Goal: Task Accomplishment & Management: Manage account settings

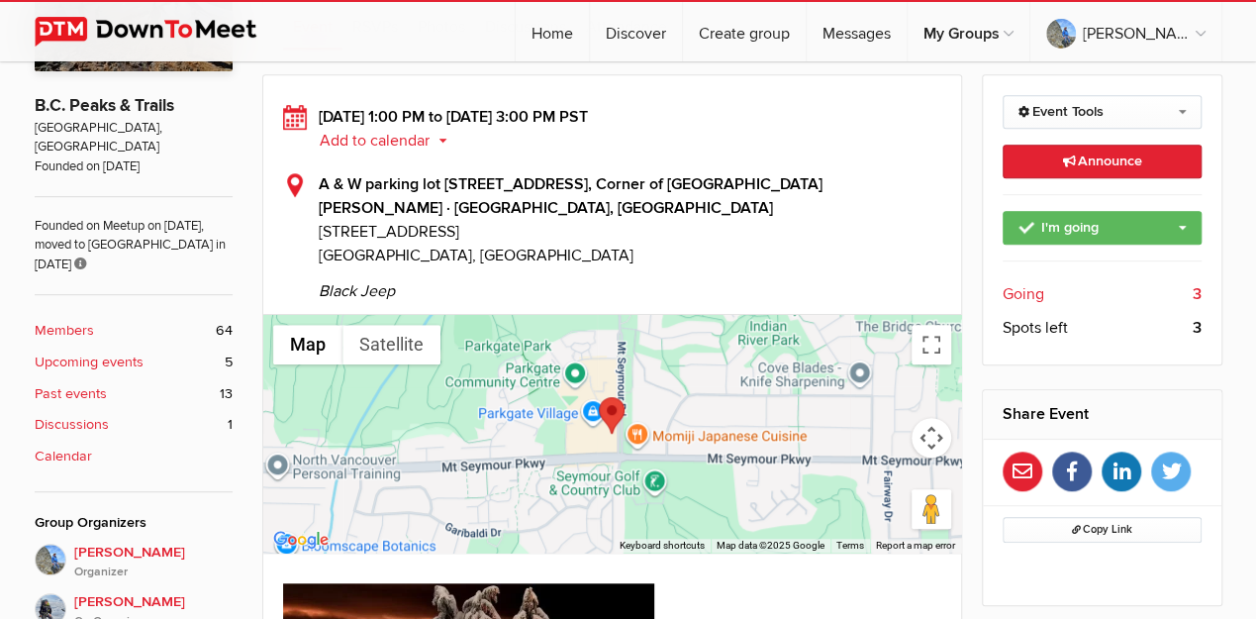
scroll to position [528, 0]
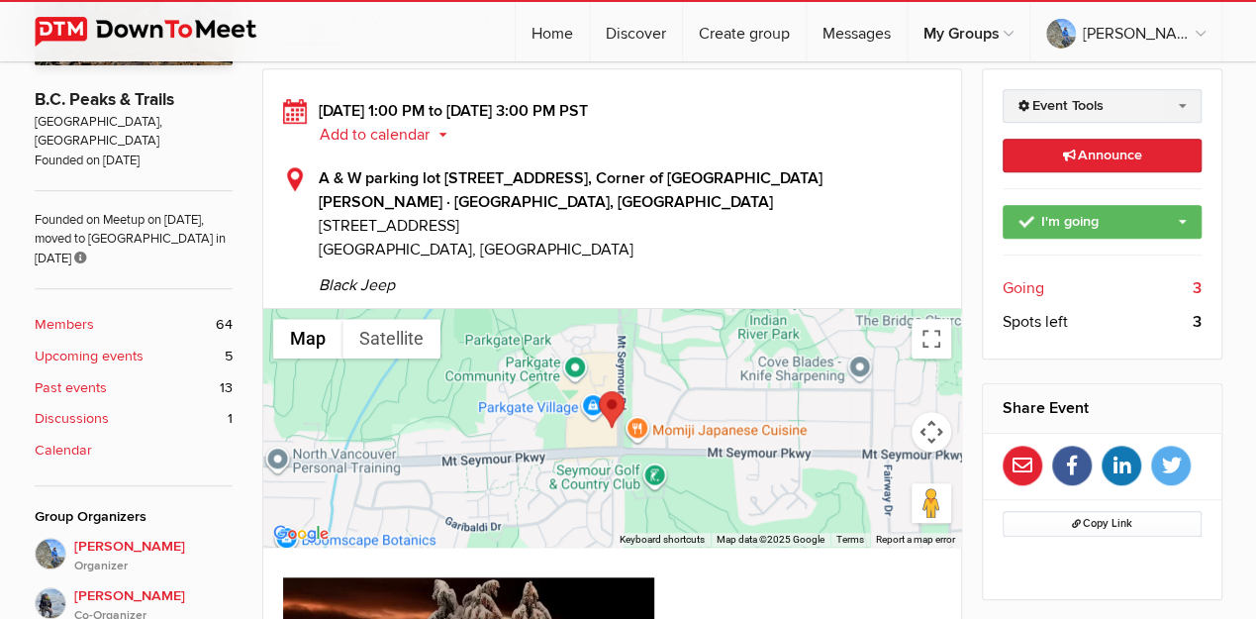
click at [1044, 103] on link "Event Tools" at bounding box center [1102, 106] width 199 height 34
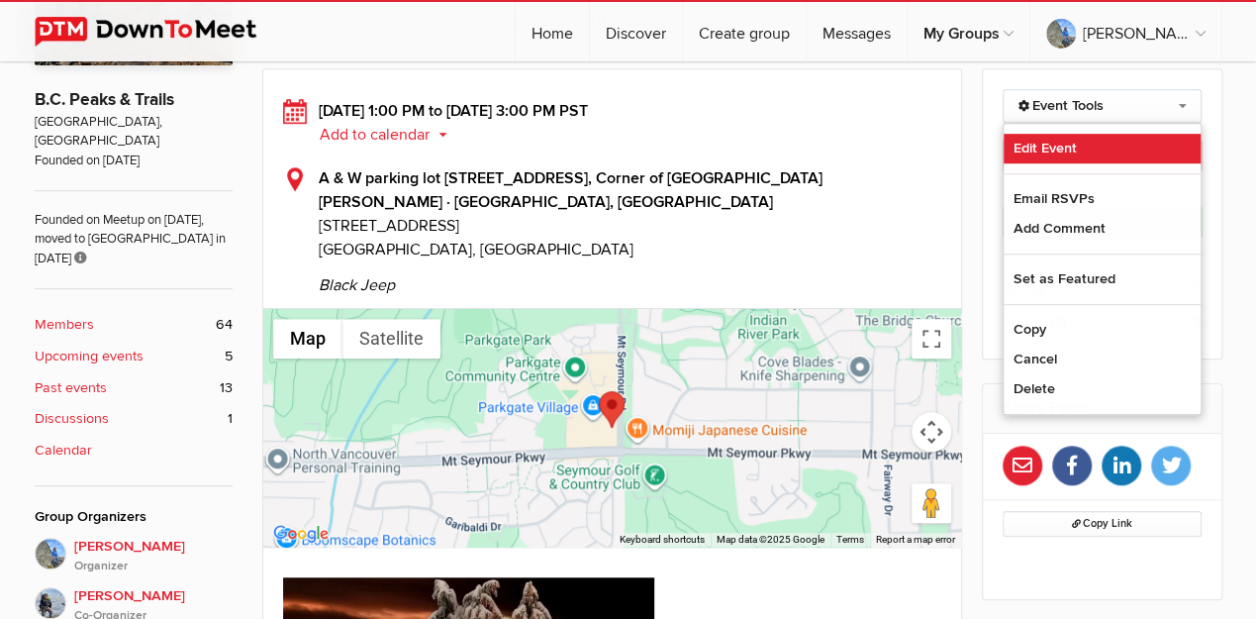
click at [1055, 140] on link "Edit Event" at bounding box center [1102, 149] width 197 height 30
select select "1:00:00"
select select "PM"
select select "3:00:00"
select select "PM"
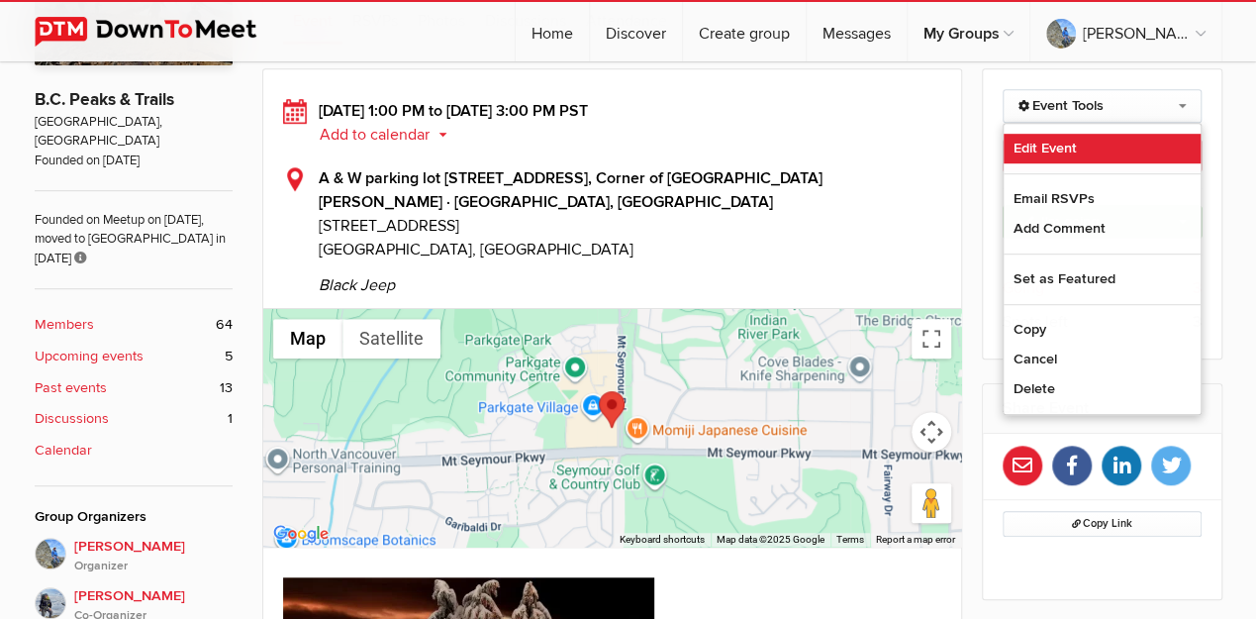
select select "[GEOGRAPHIC_DATA]"
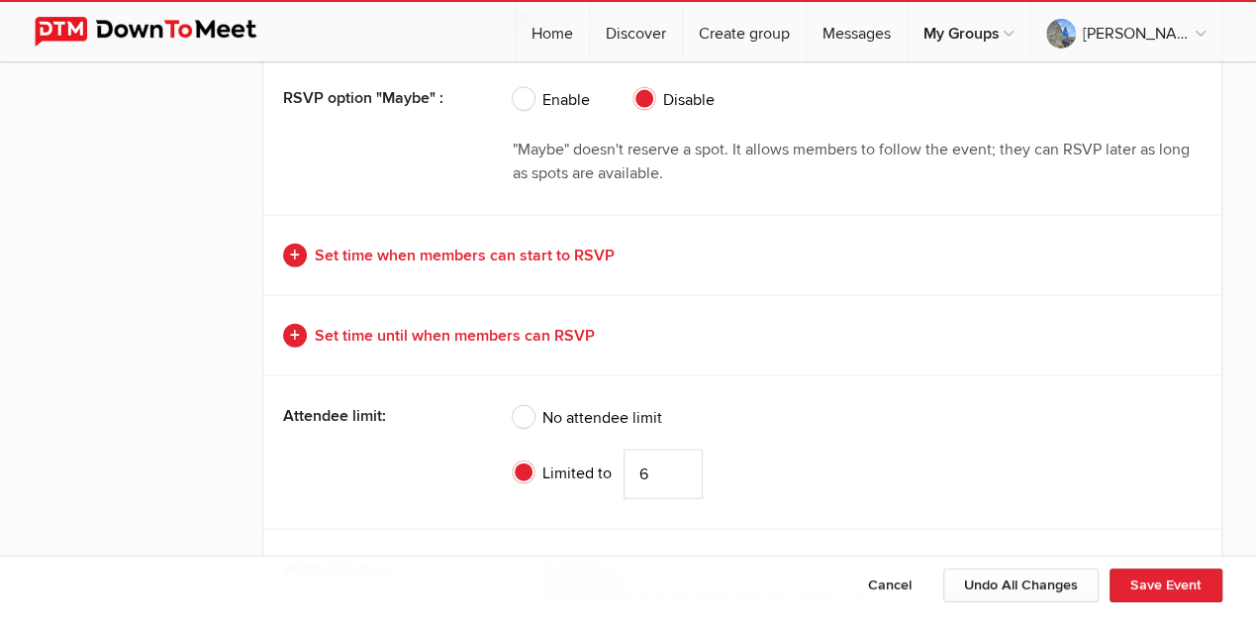
scroll to position [6006, 0]
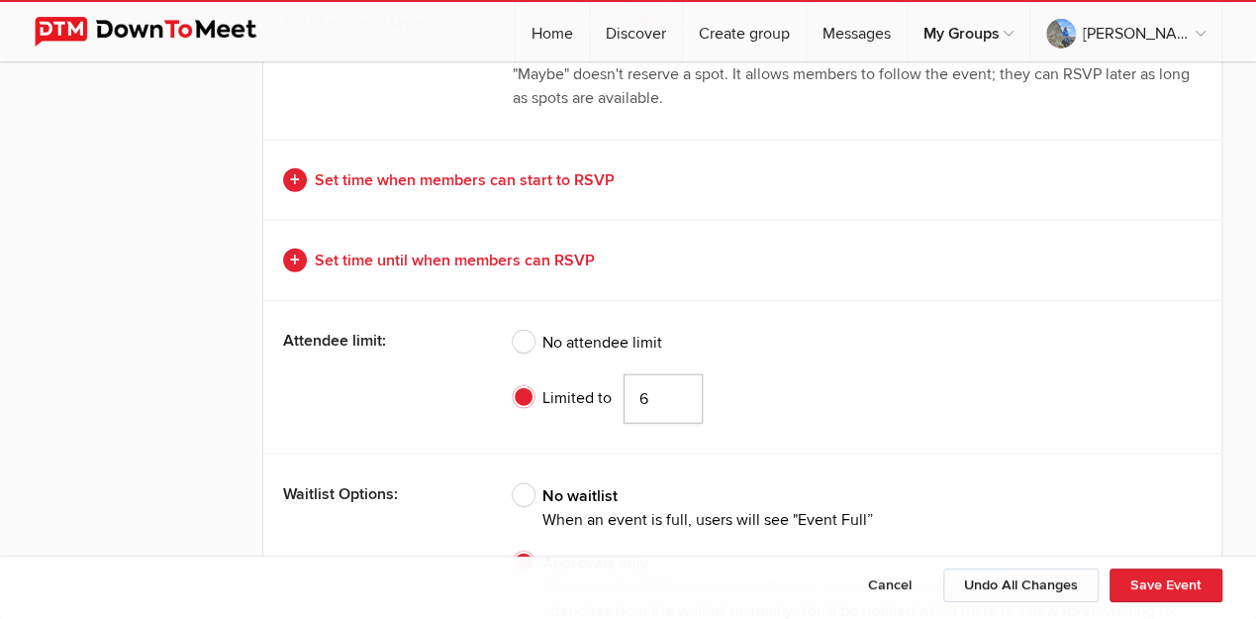
click at [646, 382] on input "6" at bounding box center [663, 399] width 79 height 50
click at [676, 389] on input "5" at bounding box center [663, 399] width 79 height 50
click at [676, 389] on input "4" at bounding box center [663, 399] width 79 height 50
type input "3"
click at [676, 389] on input "3" at bounding box center [663, 399] width 79 height 50
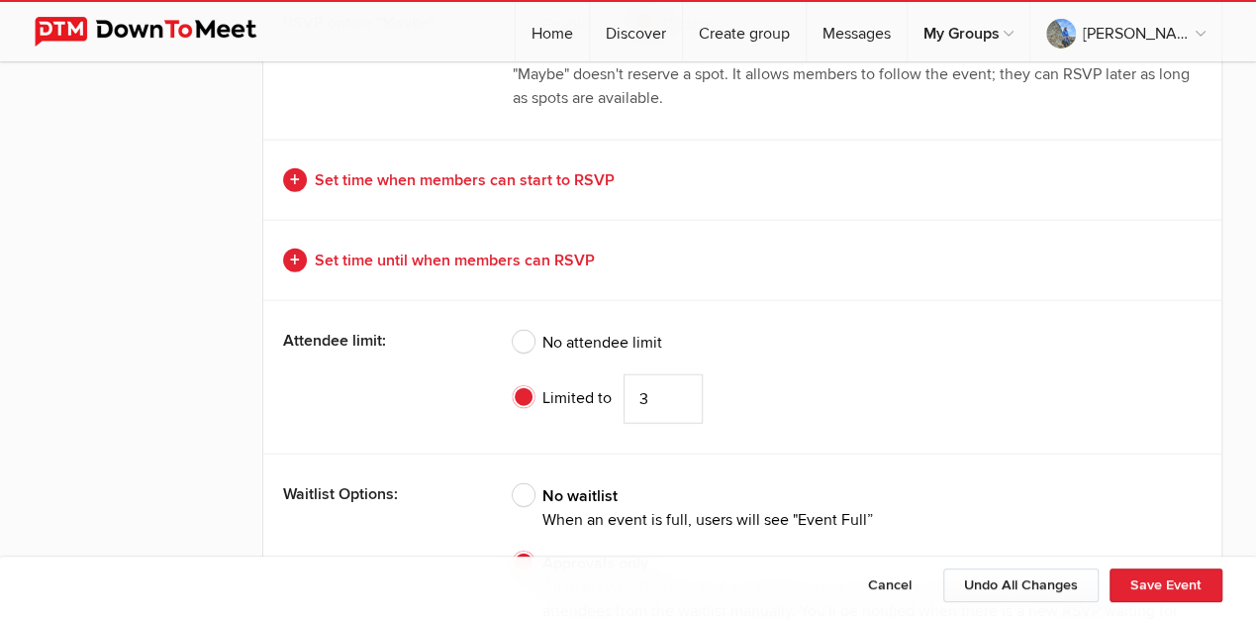
click at [493, 345] on div "Attendee limit: No attendee limit Limited to 3" at bounding box center [742, 376] width 958 height 153
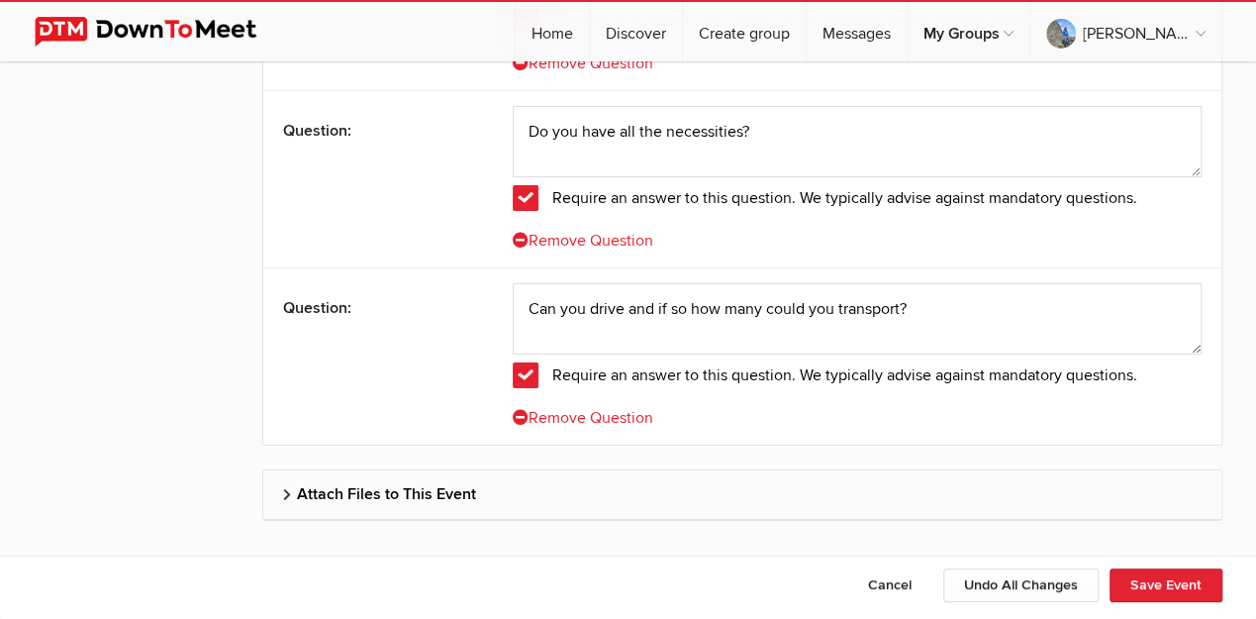
scroll to position [7288, 0]
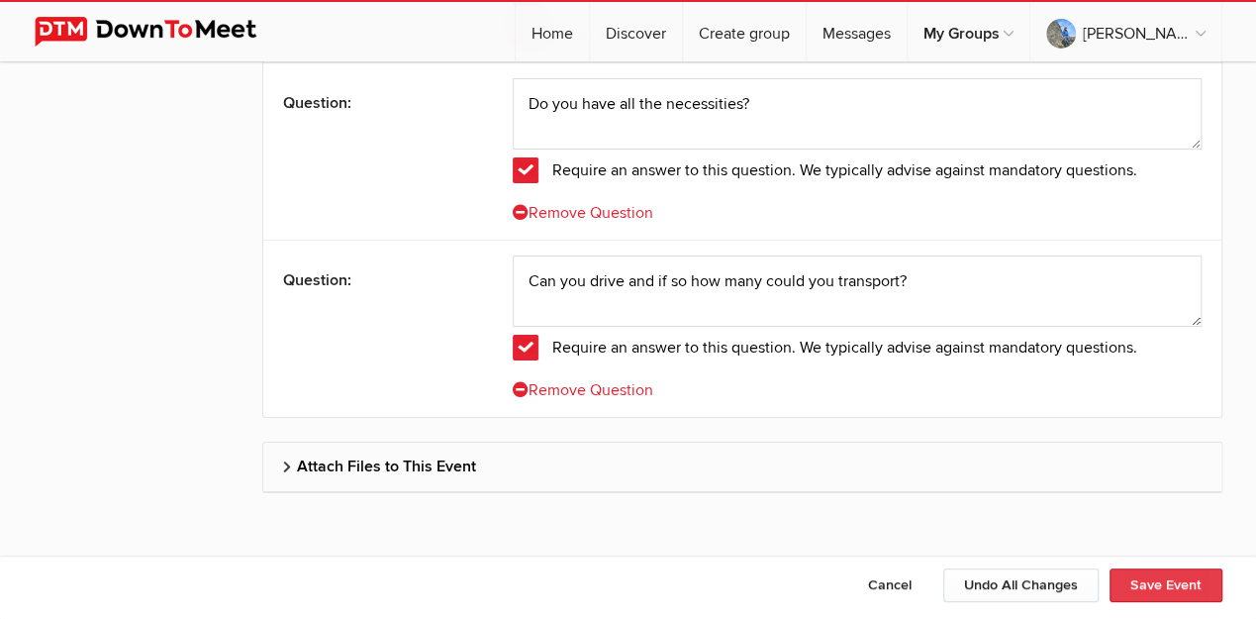
click at [1138, 590] on button "Save Event" at bounding box center [1166, 585] width 113 height 34
type input "[DATE]"
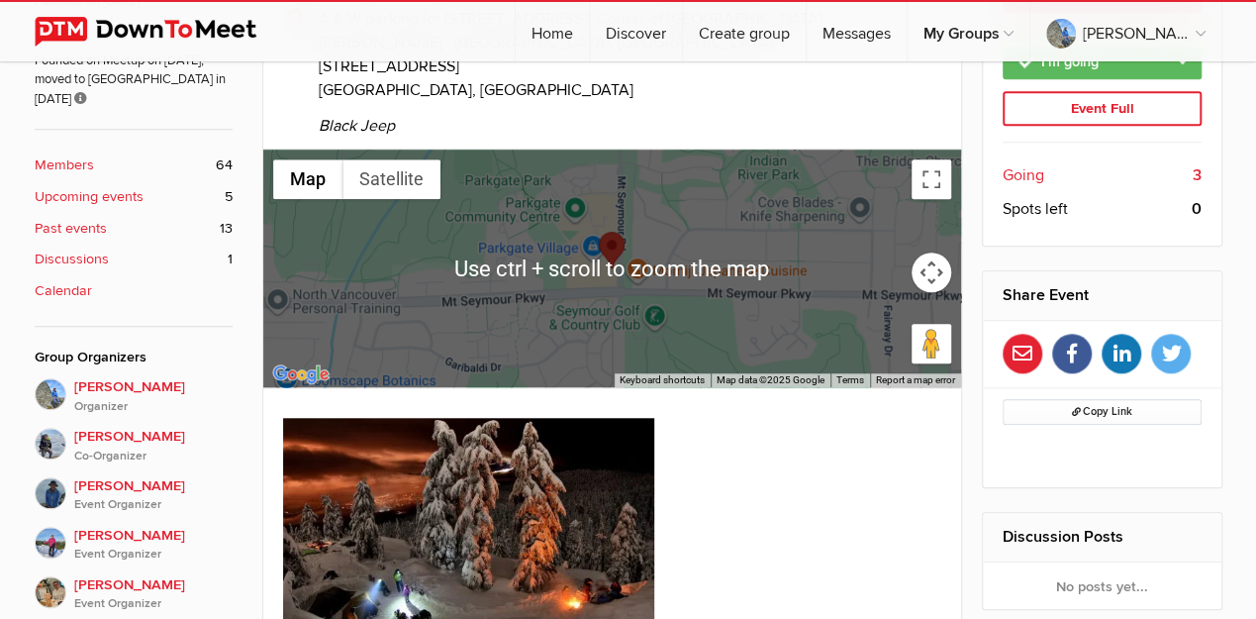
scroll to position [528, 0]
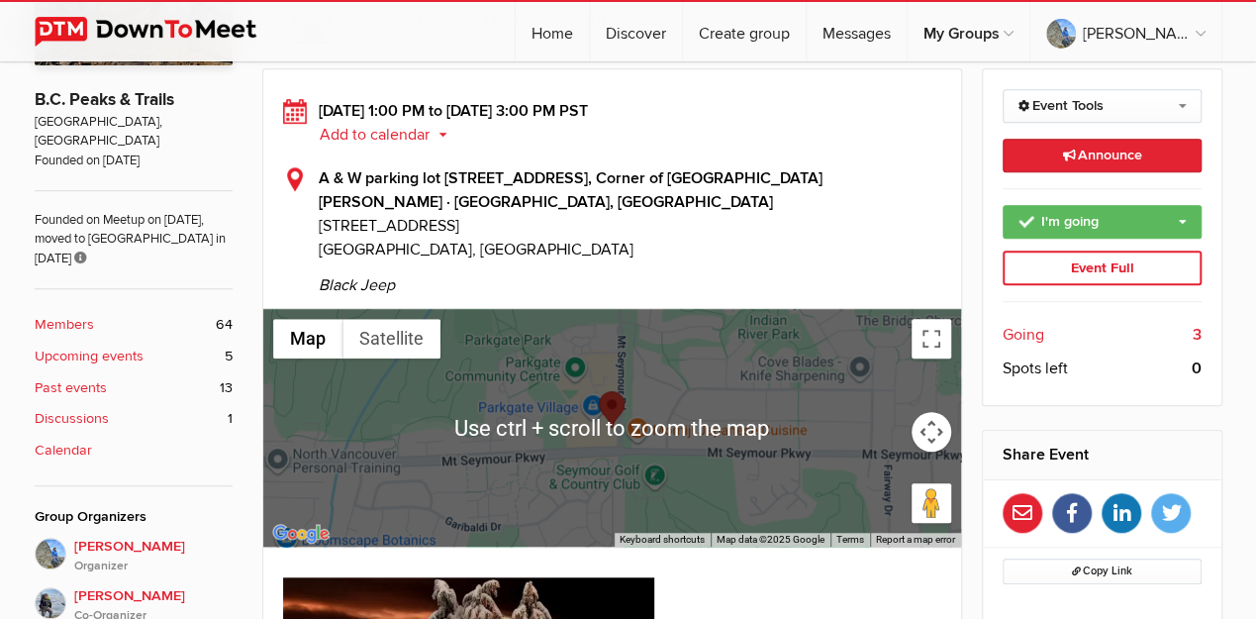
click at [1030, 330] on span "Going" at bounding box center [1024, 335] width 42 height 24
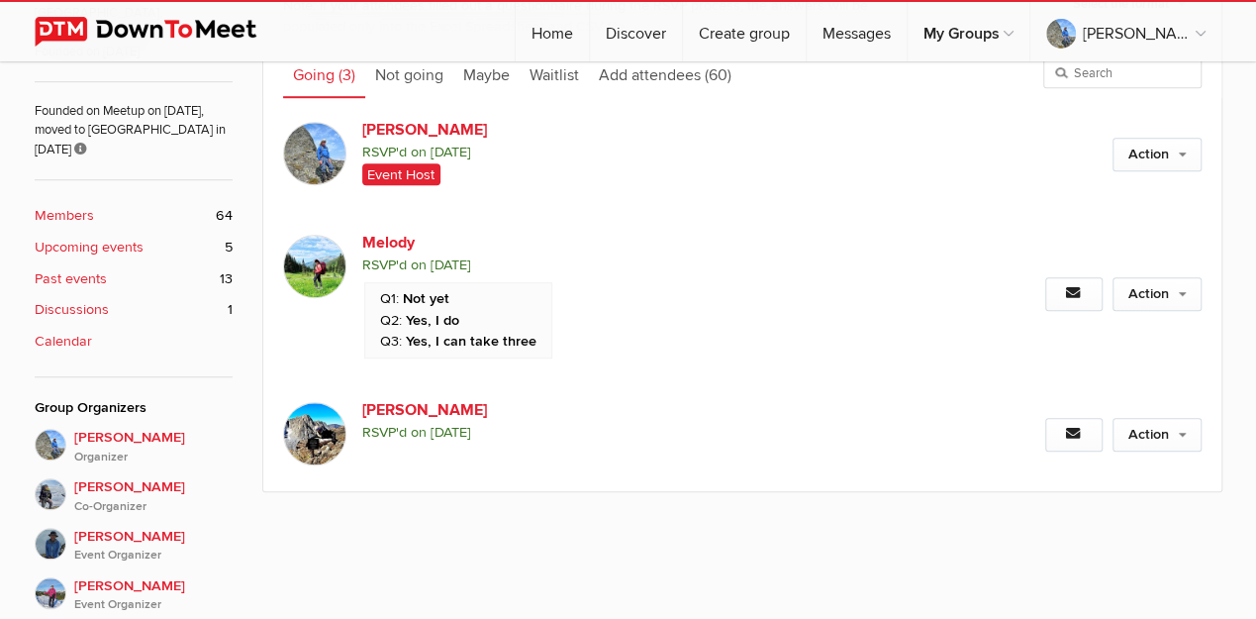
scroll to position [639, 0]
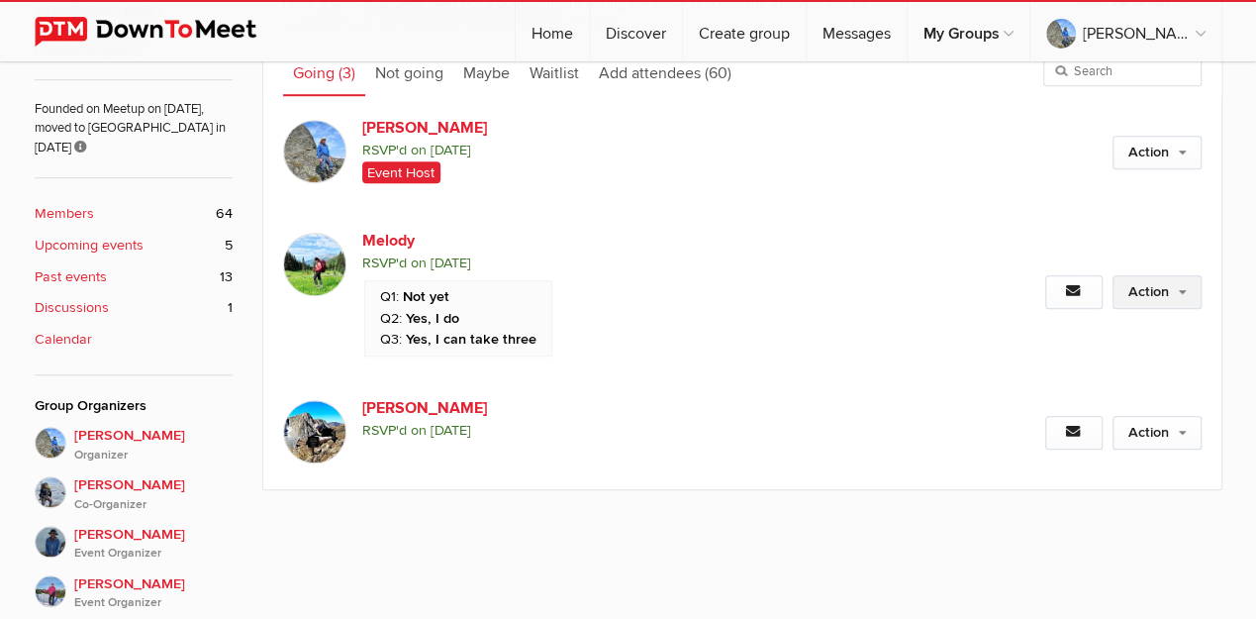
click at [1142, 295] on link "Action" at bounding box center [1157, 292] width 89 height 34
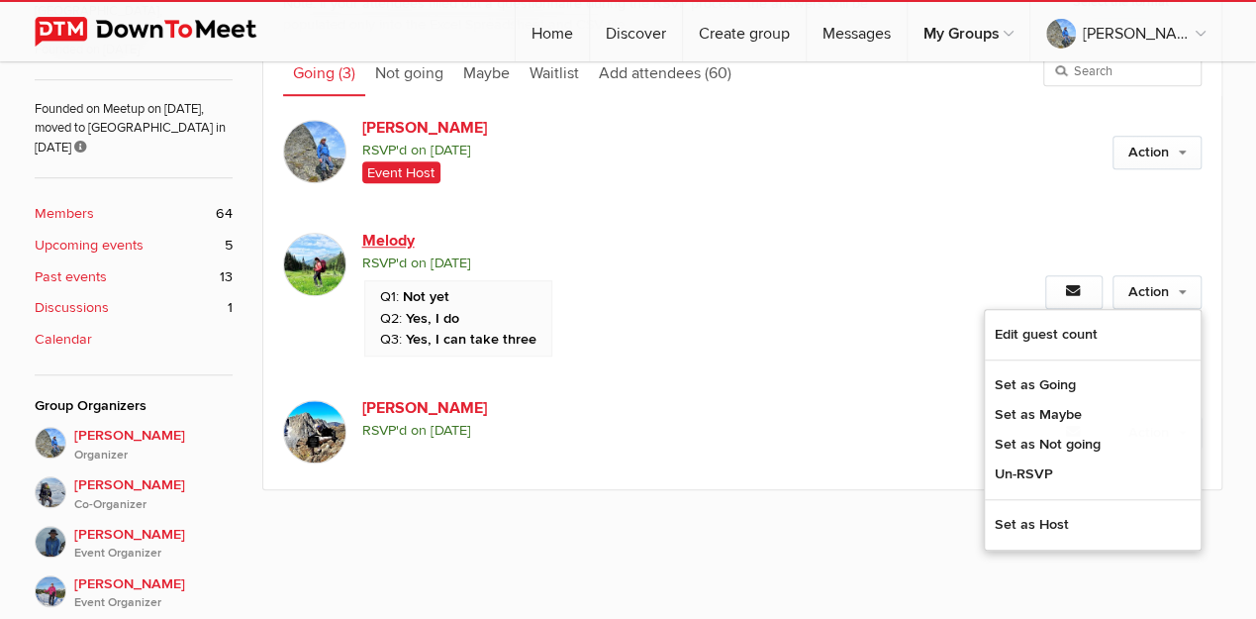
click at [379, 240] on link "Melody" at bounding box center [531, 241] width 339 height 24
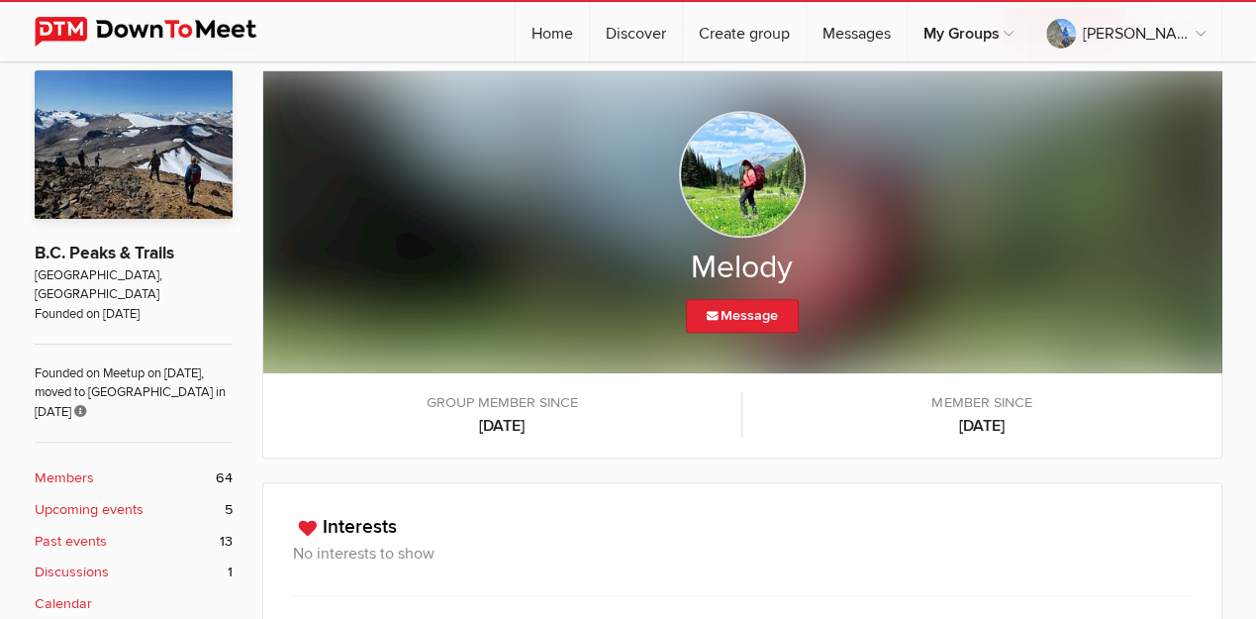
scroll to position [309, 0]
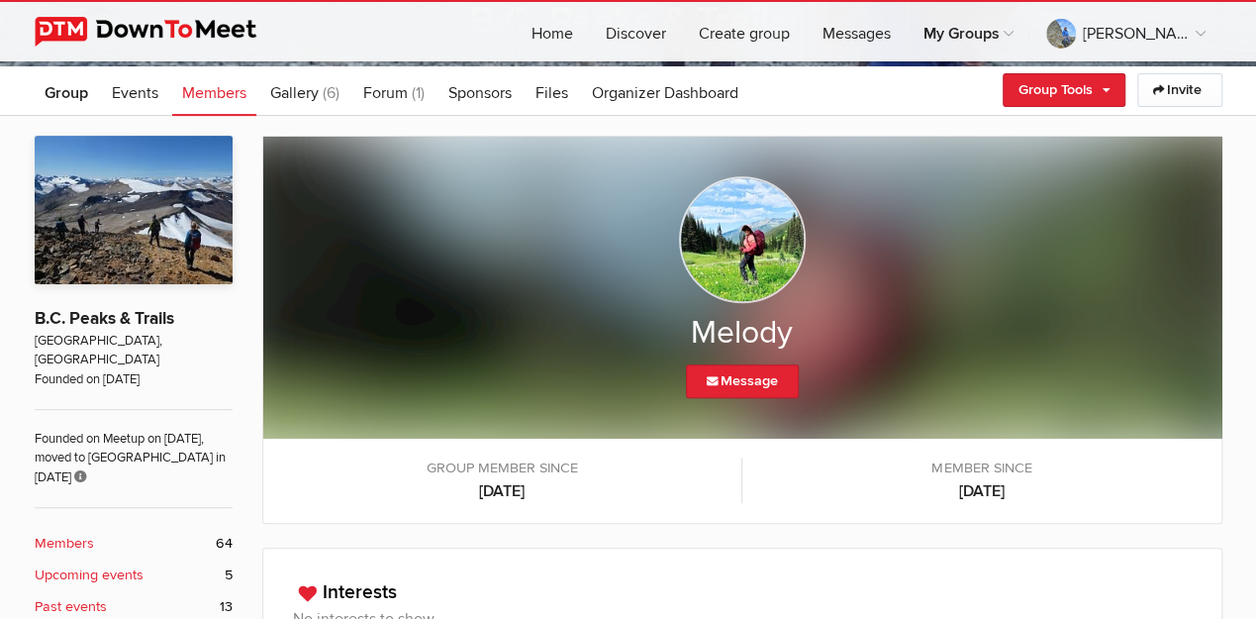
click at [734, 251] on img at bounding box center [742, 239] width 127 height 127
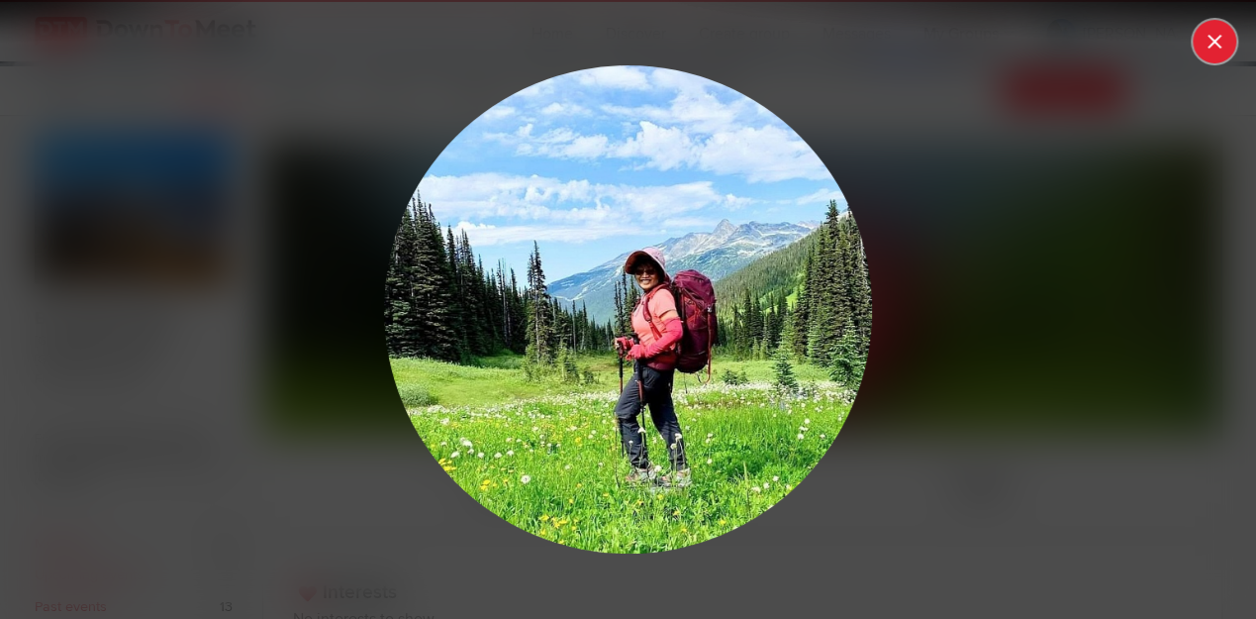
click at [1222, 37] on button at bounding box center [1215, 42] width 44 height 44
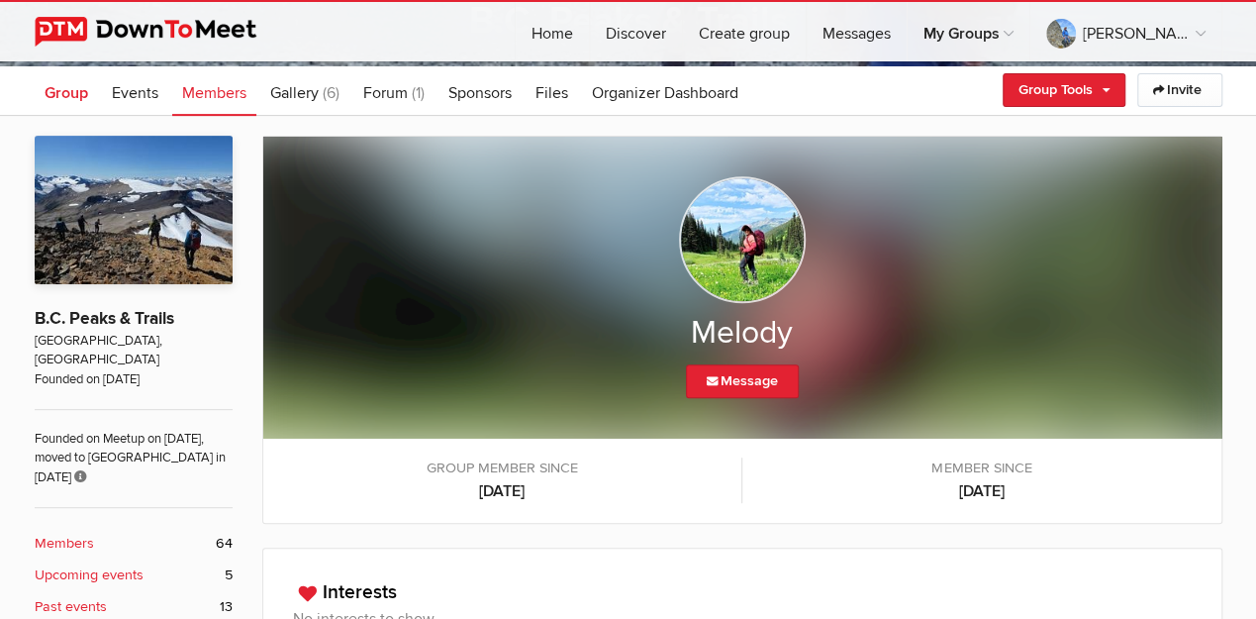
click at [69, 97] on span "Group" at bounding box center [67, 93] width 44 height 20
